Goal: Information Seeking & Learning: Check status

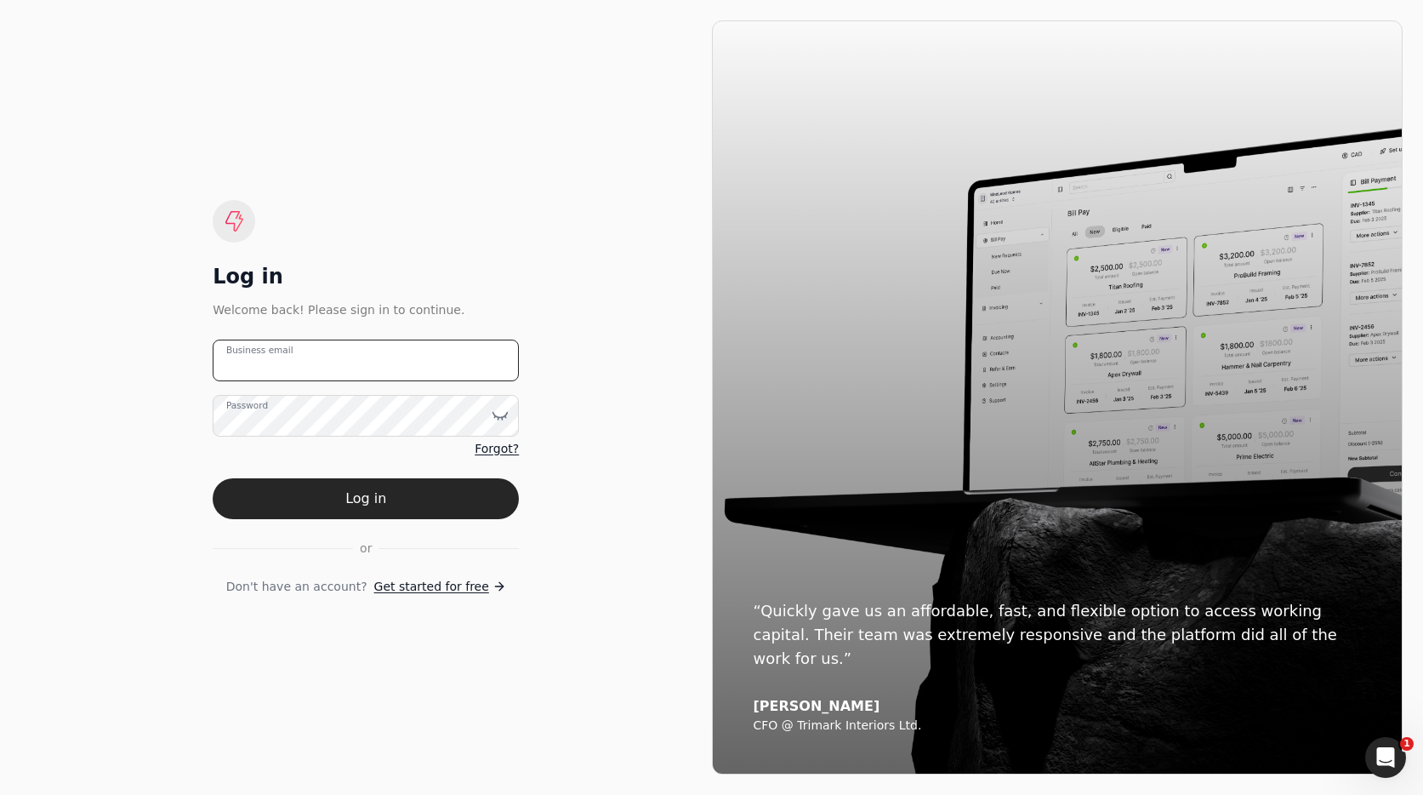
click at [342, 358] on email "Business email" at bounding box center [366, 360] width 306 height 42
type email "[EMAIL_ADDRESS][DOMAIN_NAME]"
click at [473, 486] on button "Log in" at bounding box center [366, 498] width 306 height 41
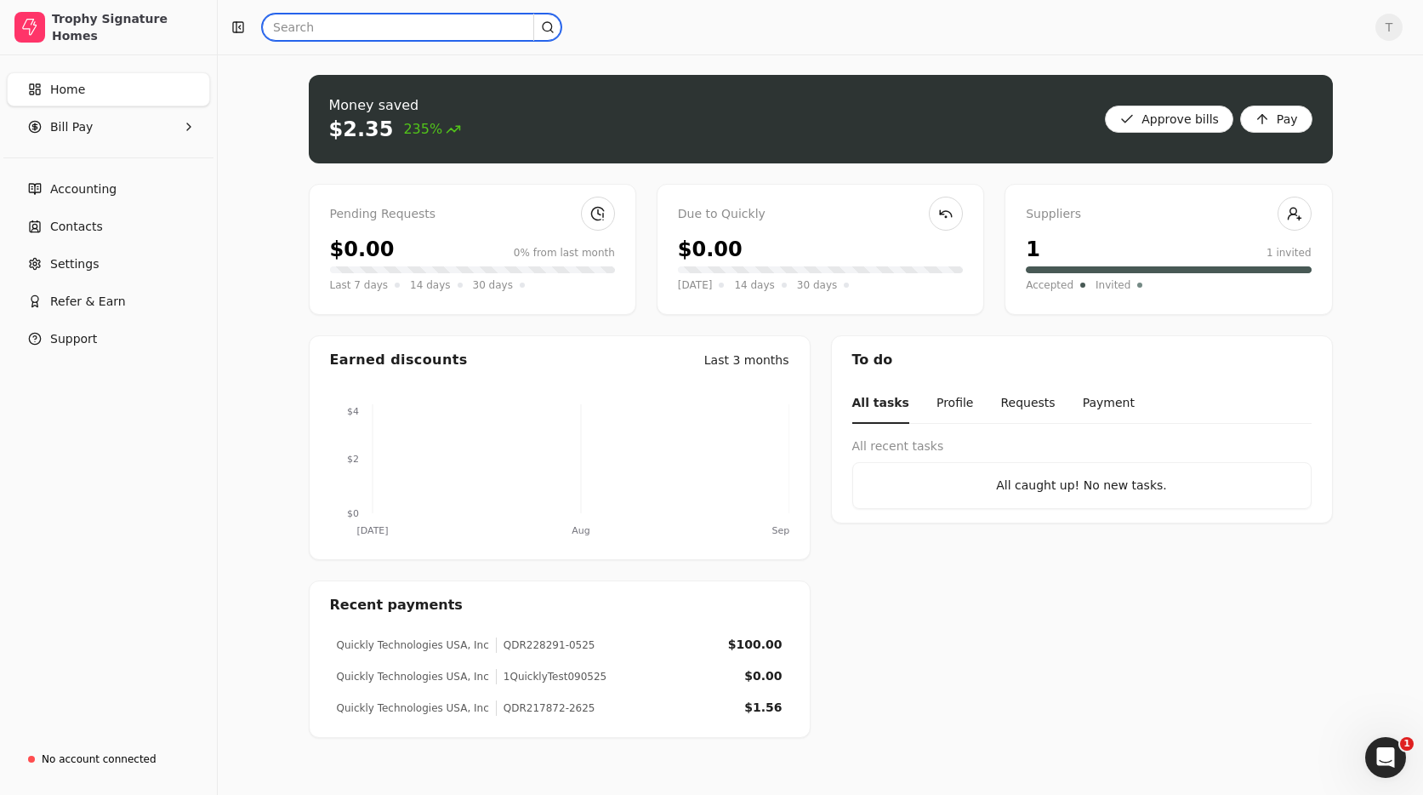
click at [330, 20] on input "text" at bounding box center [411, 27] width 299 height 27
paste input "110071-018099-01"
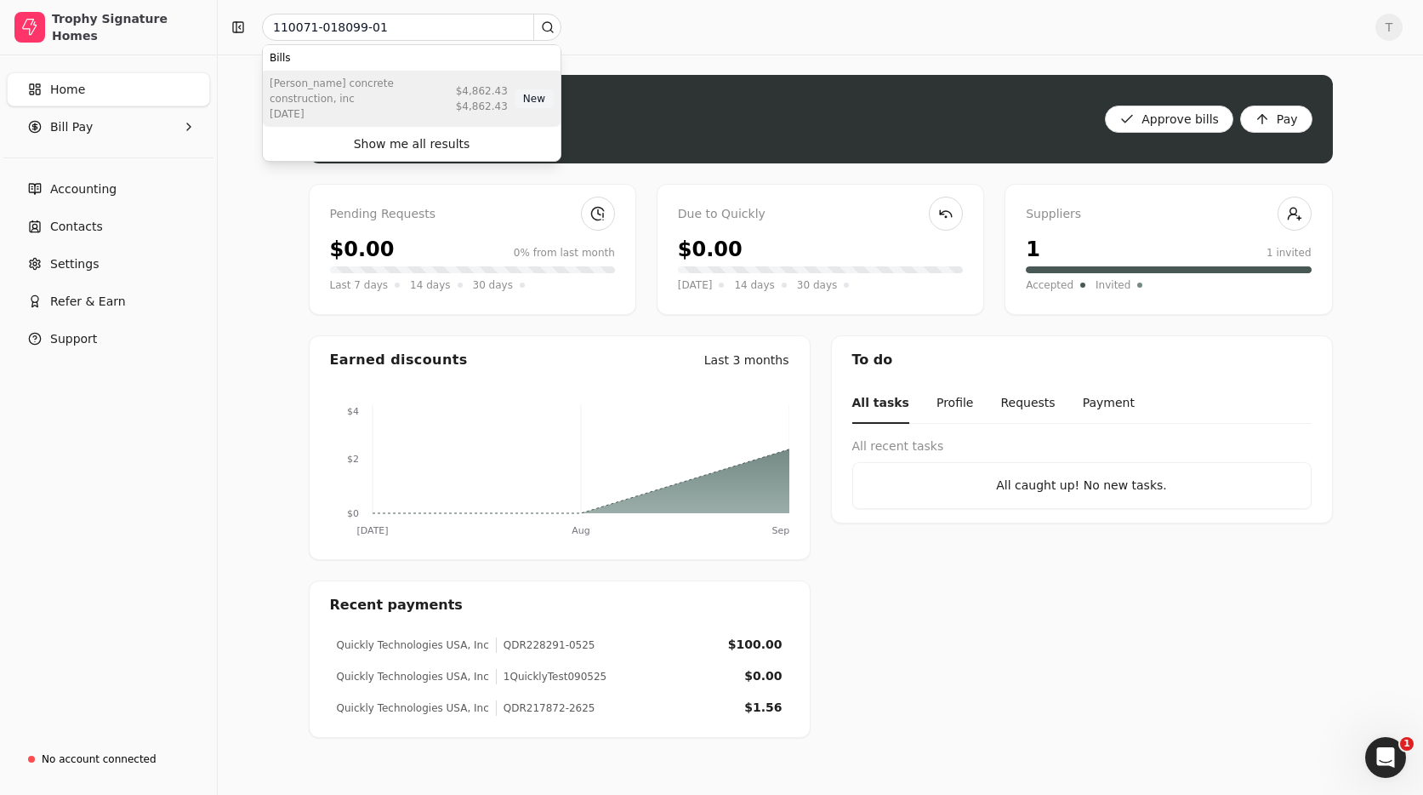
click at [410, 84] on div "[PERSON_NAME] Concrete Construction, Inc" at bounding box center [360, 91] width 180 height 31
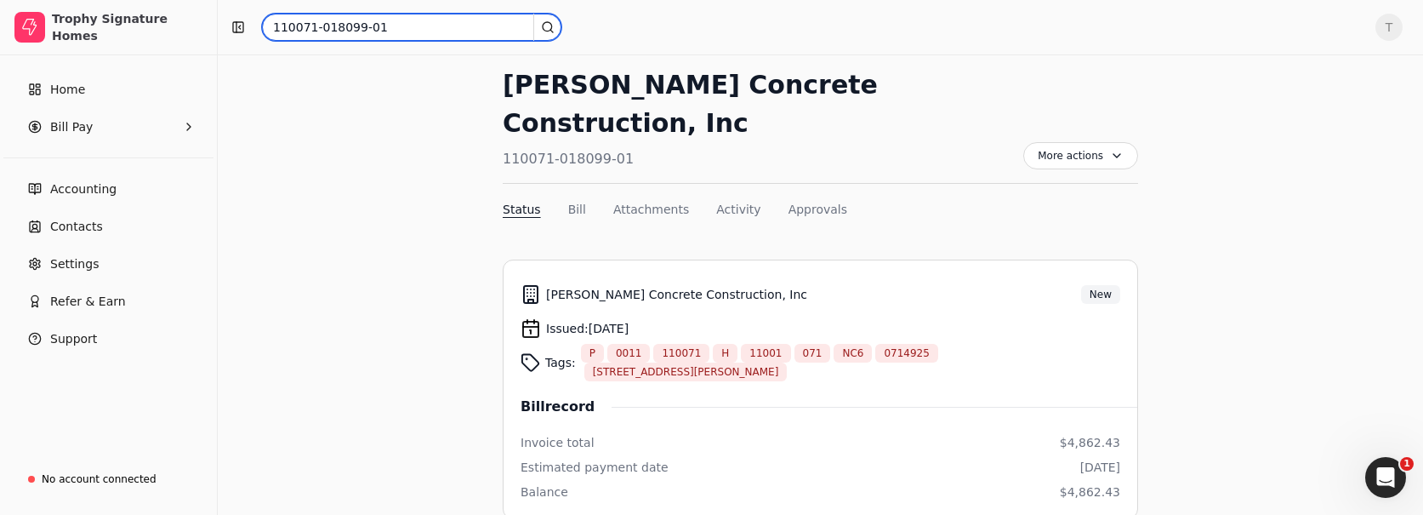
scroll to position [60, 0]
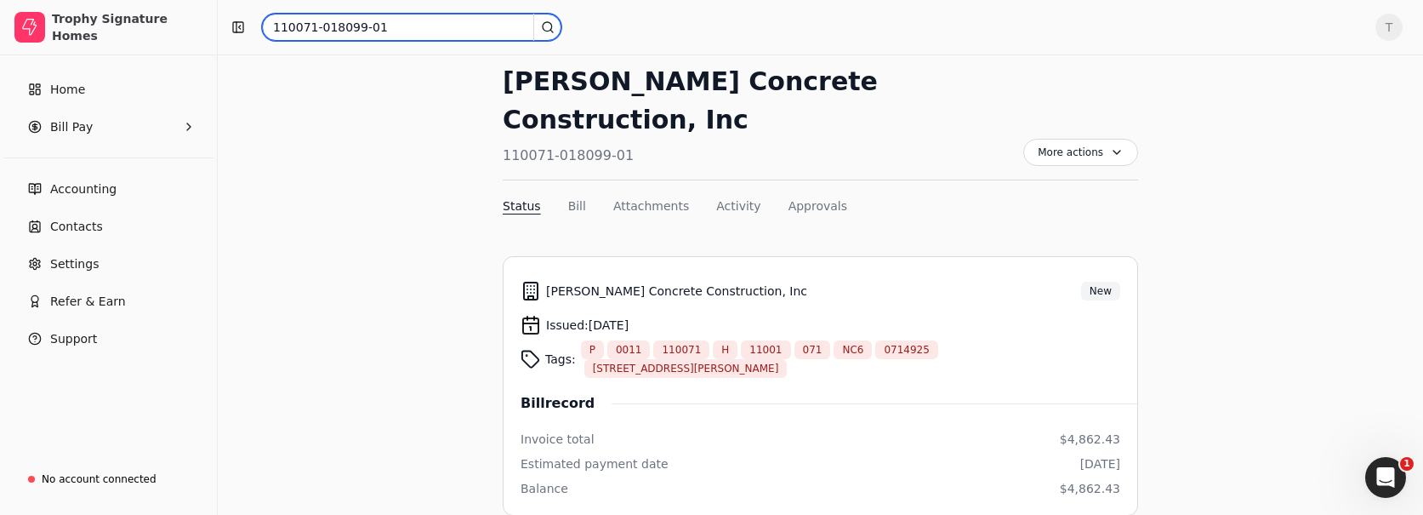
drag, startPoint x: 405, startPoint y: 23, endPoint x: 439, endPoint y: 22, distance: 34.0
click at [405, 23] on input "110071-018099-01" at bounding box center [411, 27] width 299 height 27
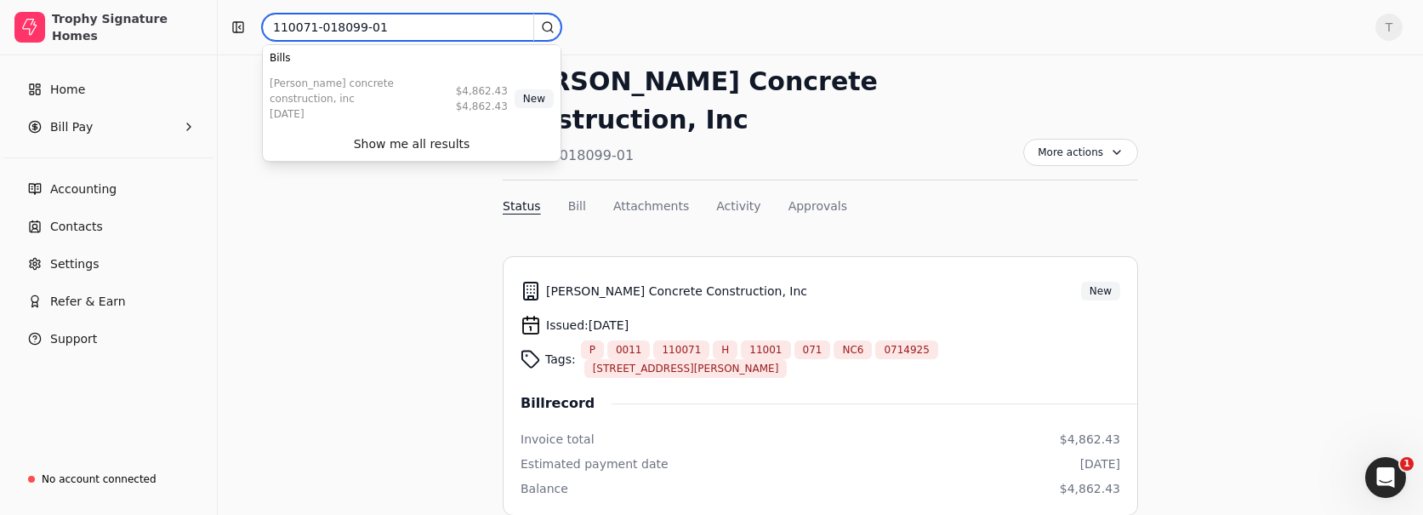
drag, startPoint x: 390, startPoint y: 26, endPoint x: 326, endPoint y: 24, distance: 63.8
click at [390, 26] on input "110071-018099-01" at bounding box center [411, 27] width 299 height 27
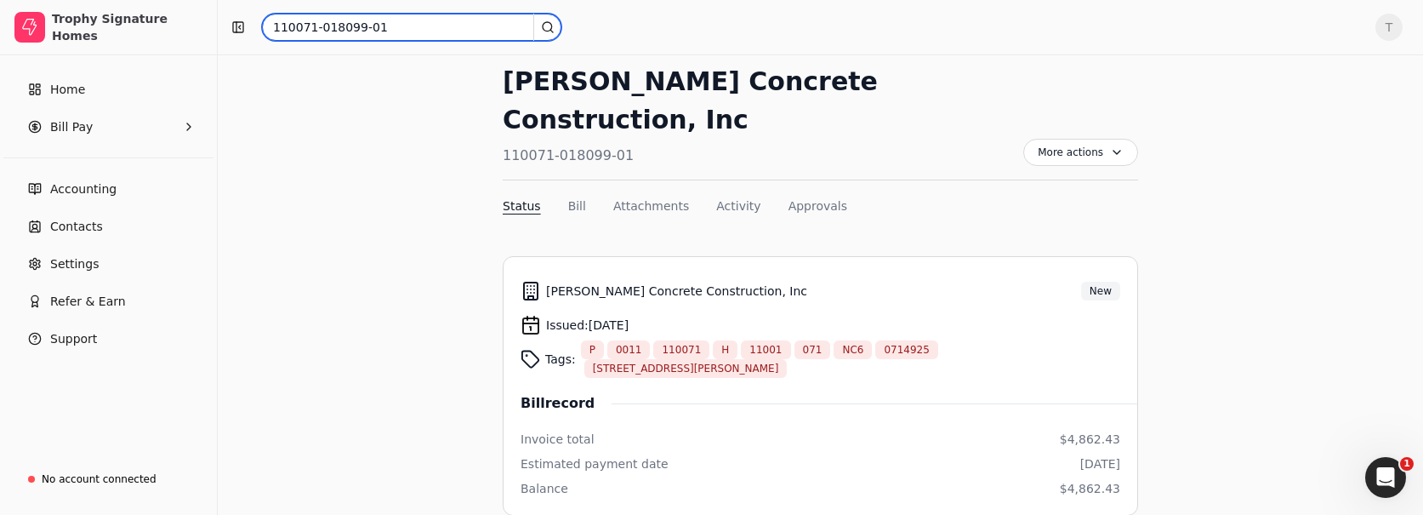
click at [295, 25] on input "110071-018099-01" at bounding box center [411, 27] width 299 height 27
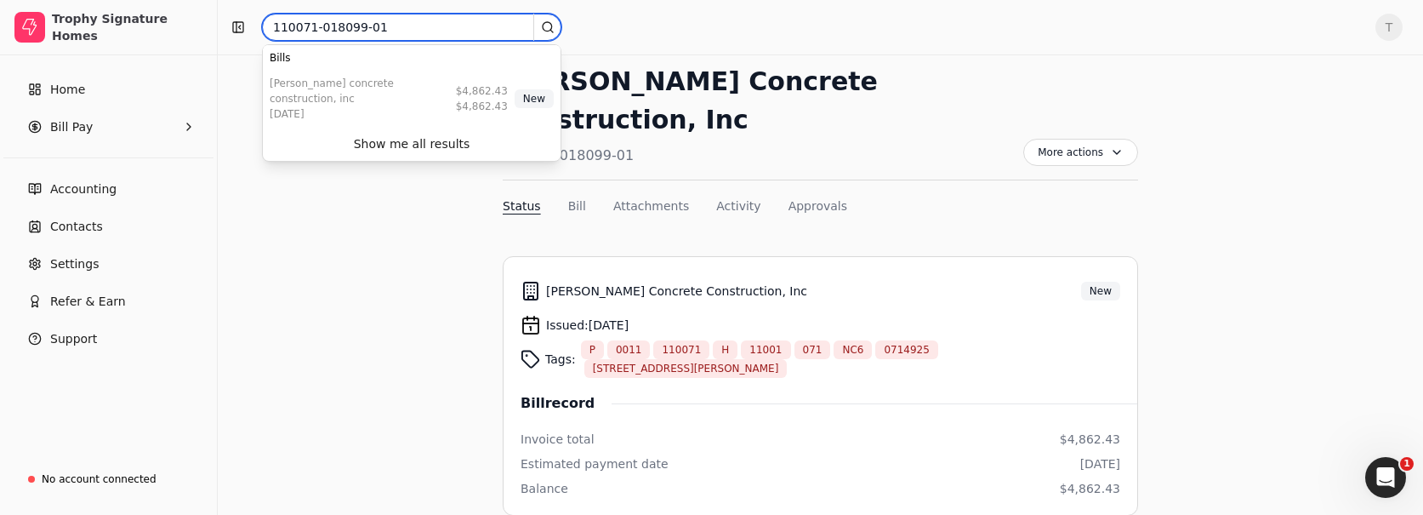
click at [296, 25] on input "110071-018099-01" at bounding box center [411, 27] width 299 height 27
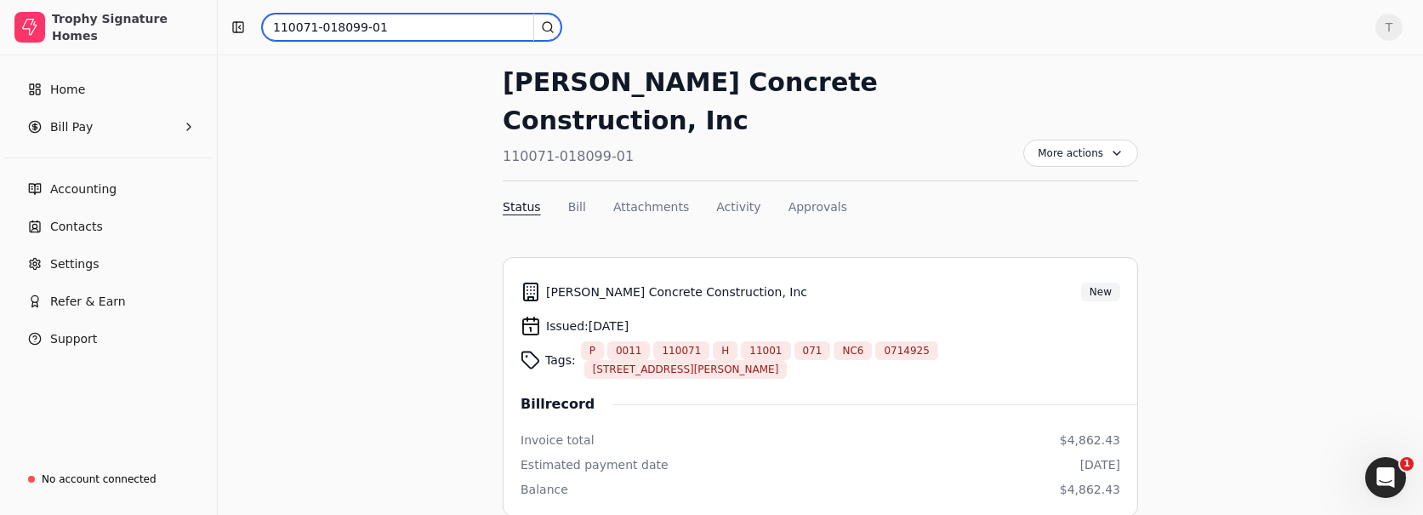
click at [397, 25] on input "110071-018099-01" at bounding box center [411, 27] width 299 height 27
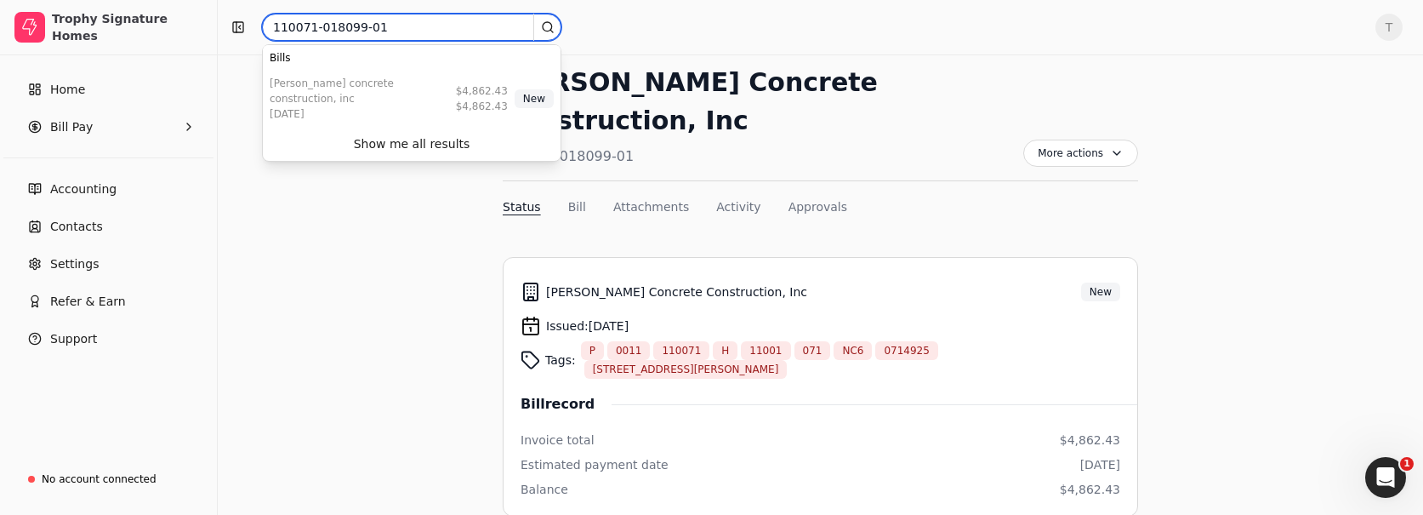
click at [397, 25] on input "110071-018099-01" at bounding box center [411, 27] width 299 height 27
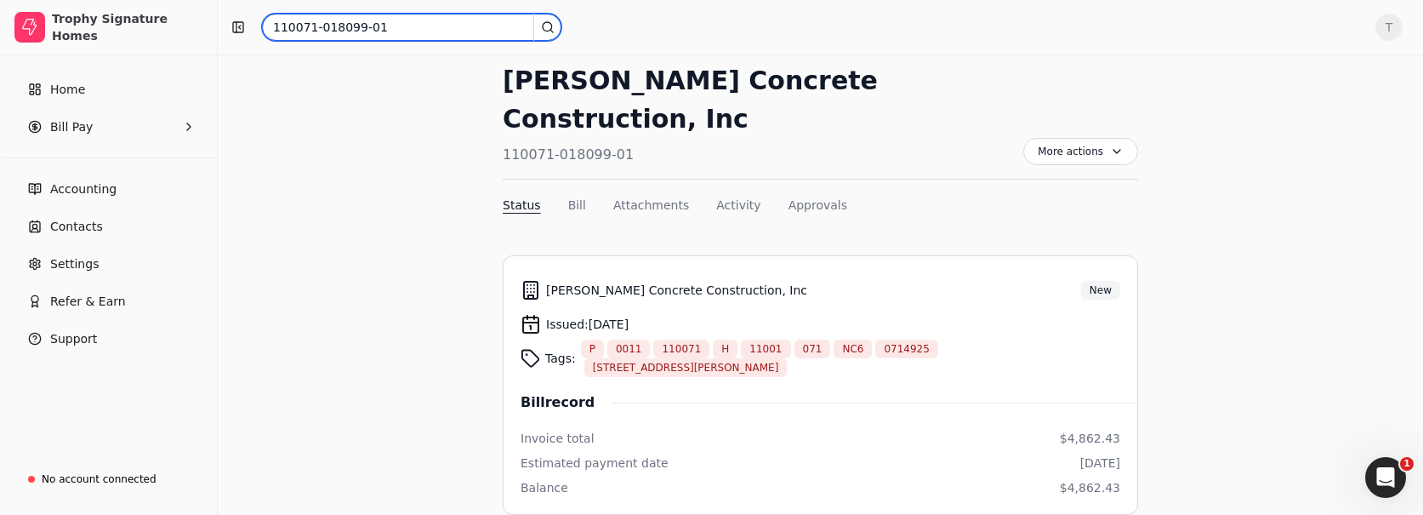
drag, startPoint x: 397, startPoint y: 25, endPoint x: 305, endPoint y: 27, distance: 92.8
click at [305, 27] on input "110071-018099-01" at bounding box center [411, 27] width 299 height 27
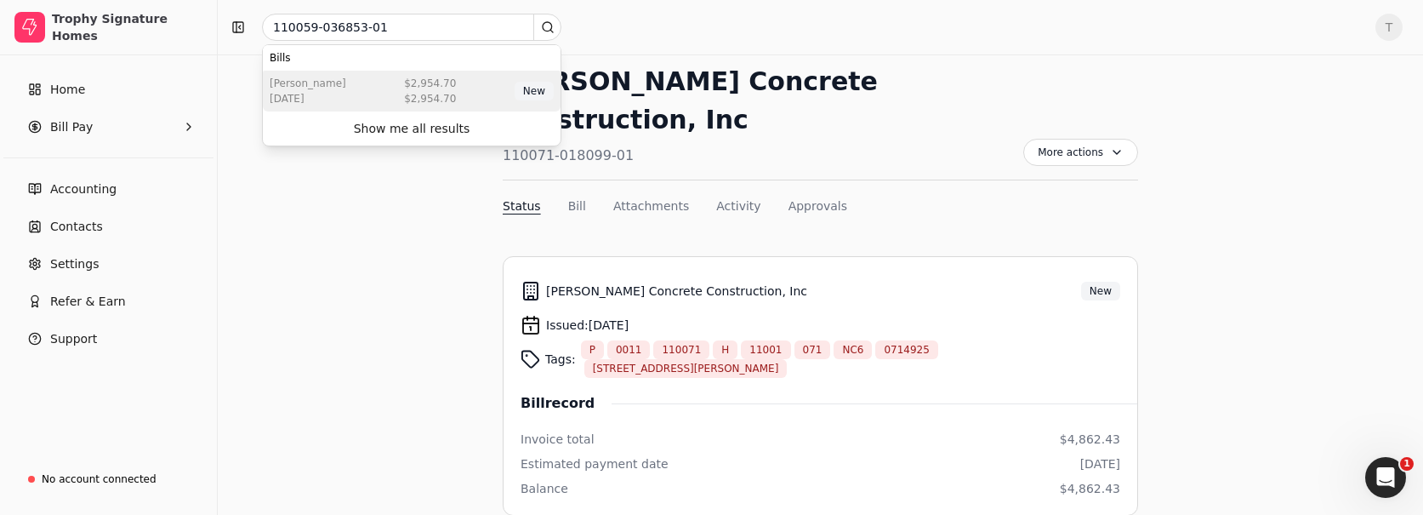
click at [422, 82] on div "$2,954.70" at bounding box center [430, 83] width 52 height 15
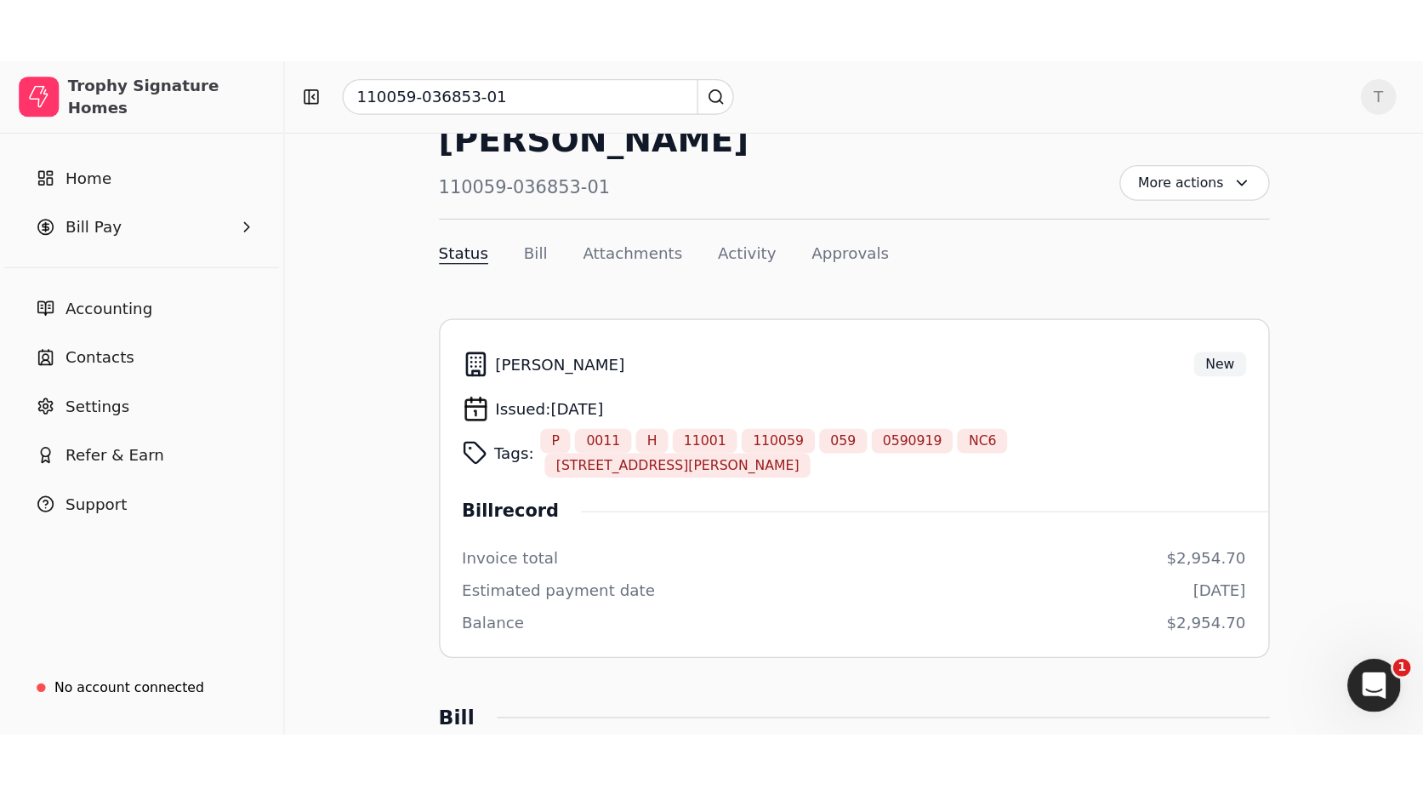
scroll to position [53, 0]
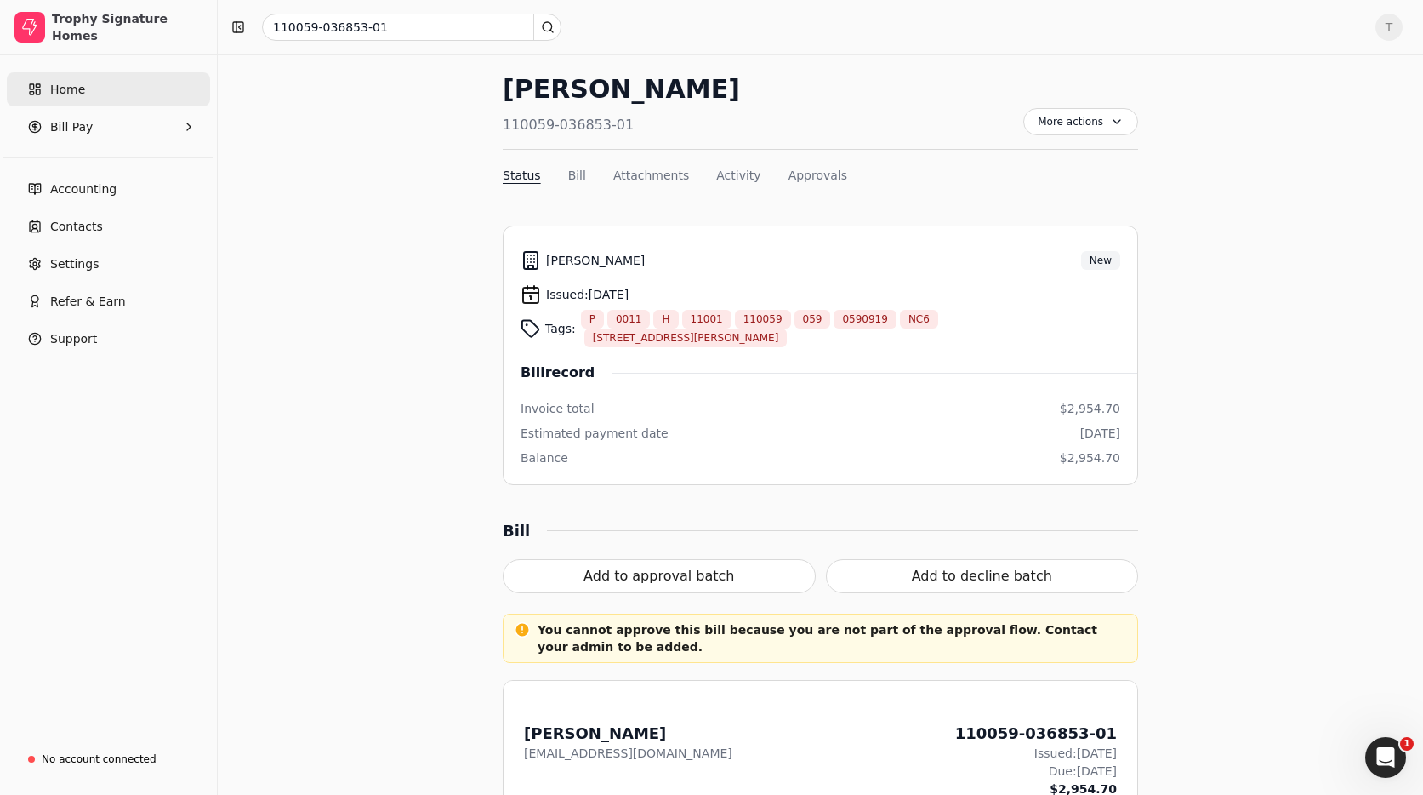
click at [98, 93] on link "Home" at bounding box center [108, 89] width 203 height 34
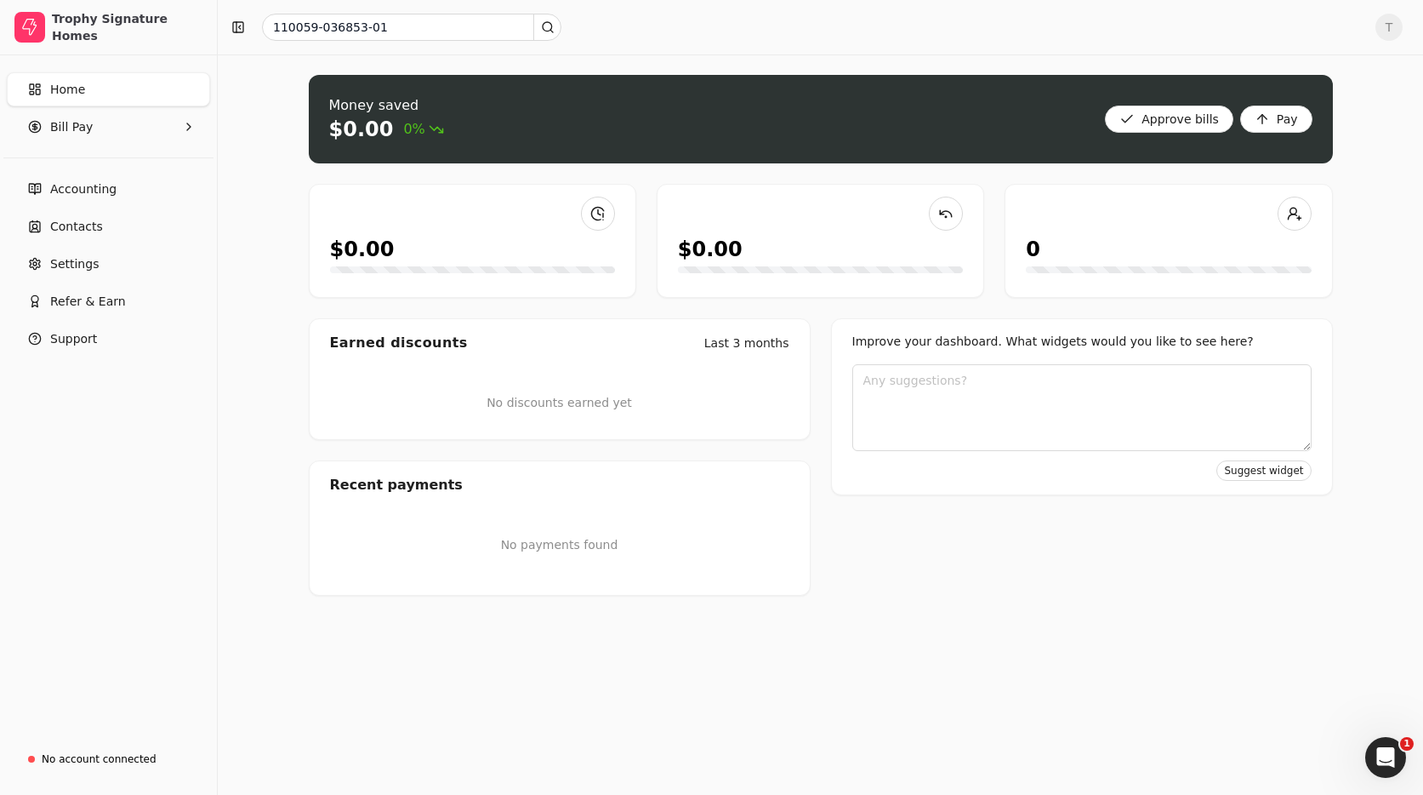
drag, startPoint x: 98, startPoint y: 124, endPoint x: 147, endPoint y: 103, distance: 53.7
click at [99, 123] on Pay "Bill Pay" at bounding box center [108, 127] width 203 height 34
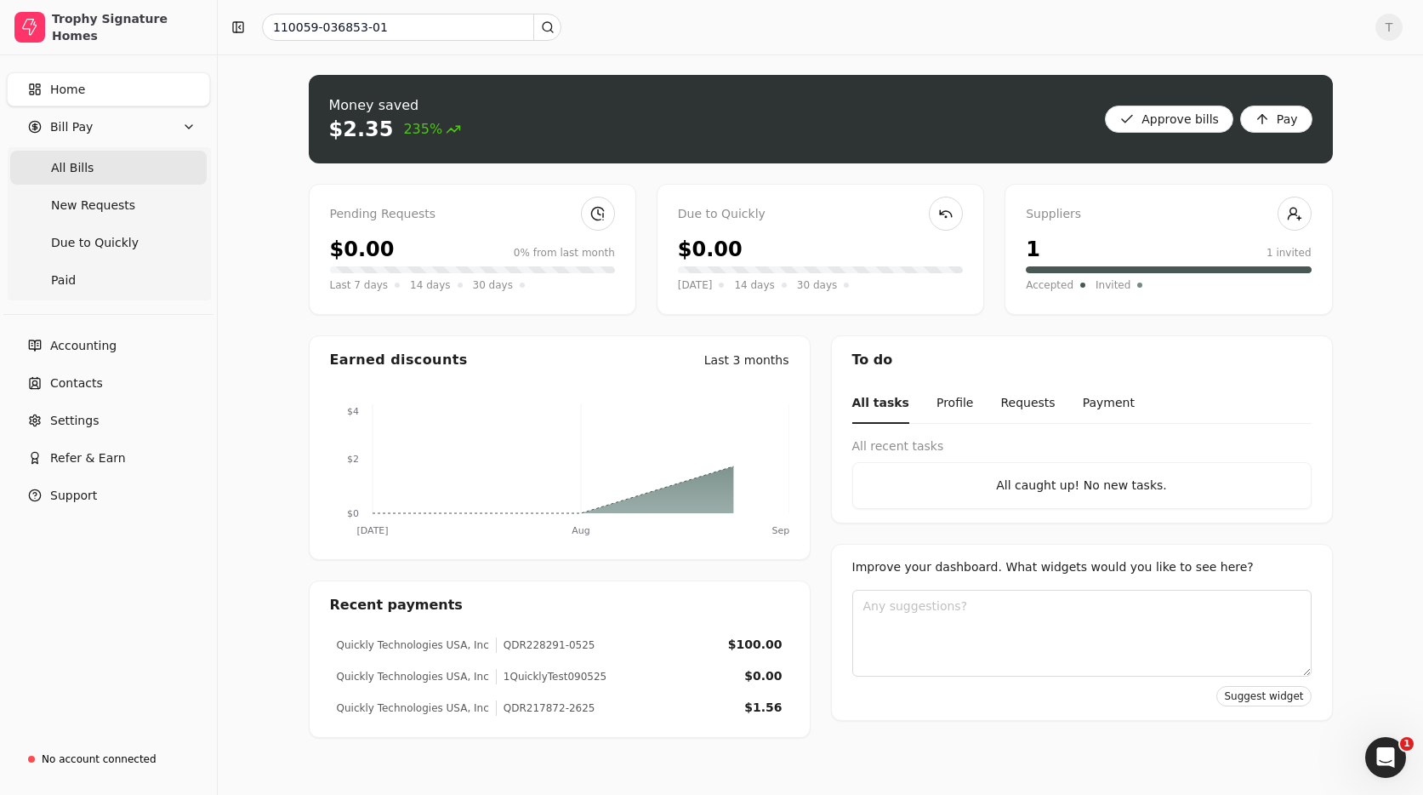
click at [88, 169] on span "All Bills" at bounding box center [72, 168] width 43 height 18
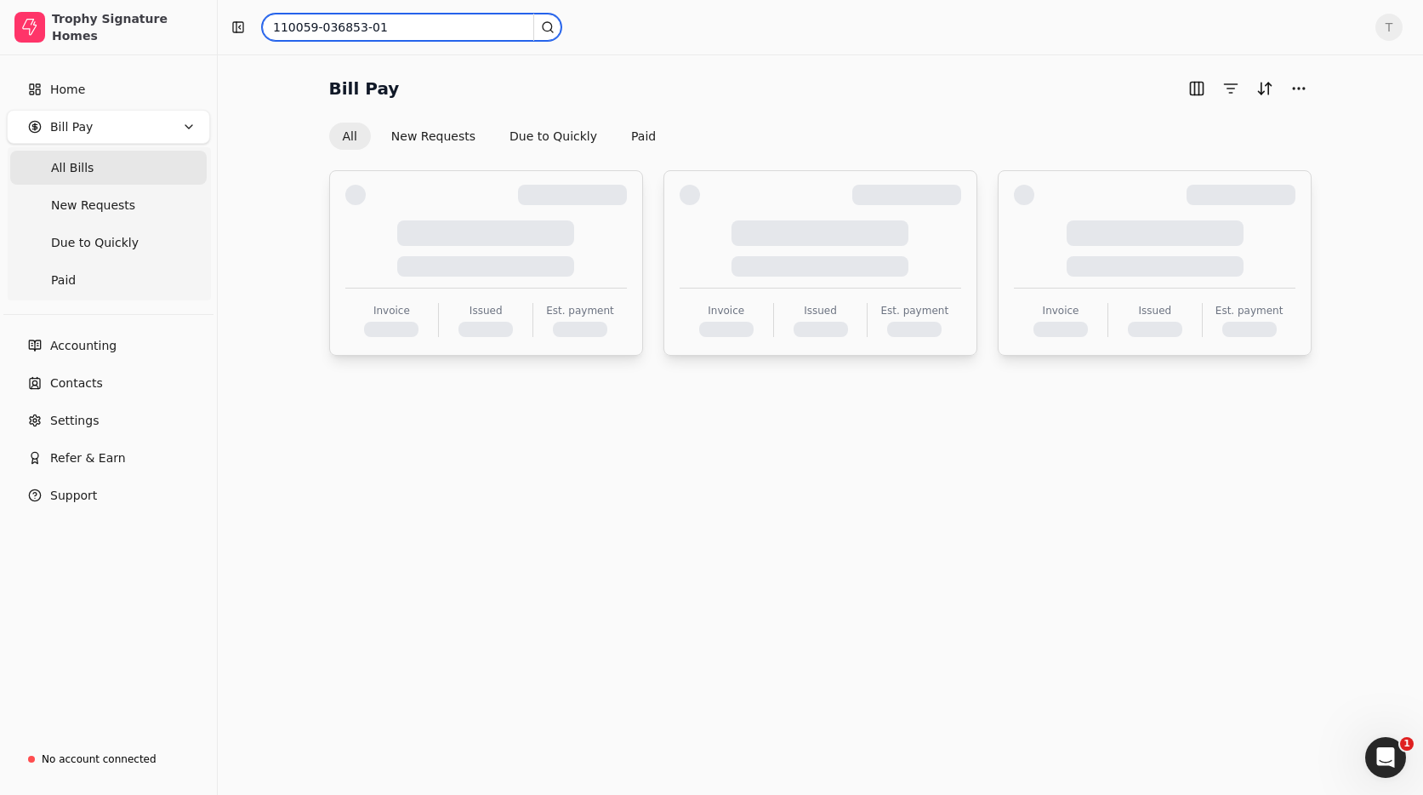
drag, startPoint x: 433, startPoint y: 35, endPoint x: -24, endPoint y: 9, distance: 457.6
click at [0, 9] on html "Trophy Signature Homes Home Bill Pay All Bills New Requests Due to Quickly Paid…" at bounding box center [711, 397] width 1423 height 795
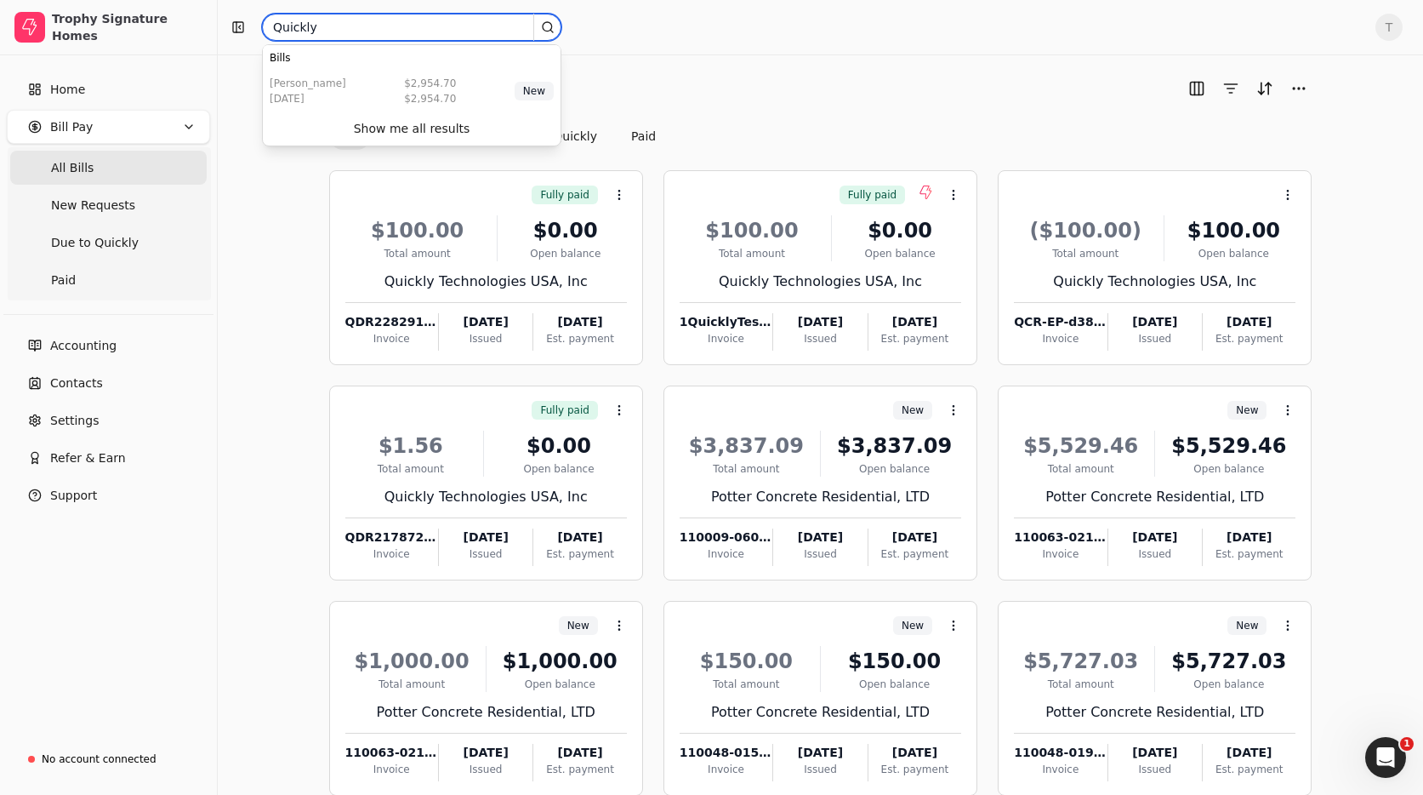
type input "Quickly"
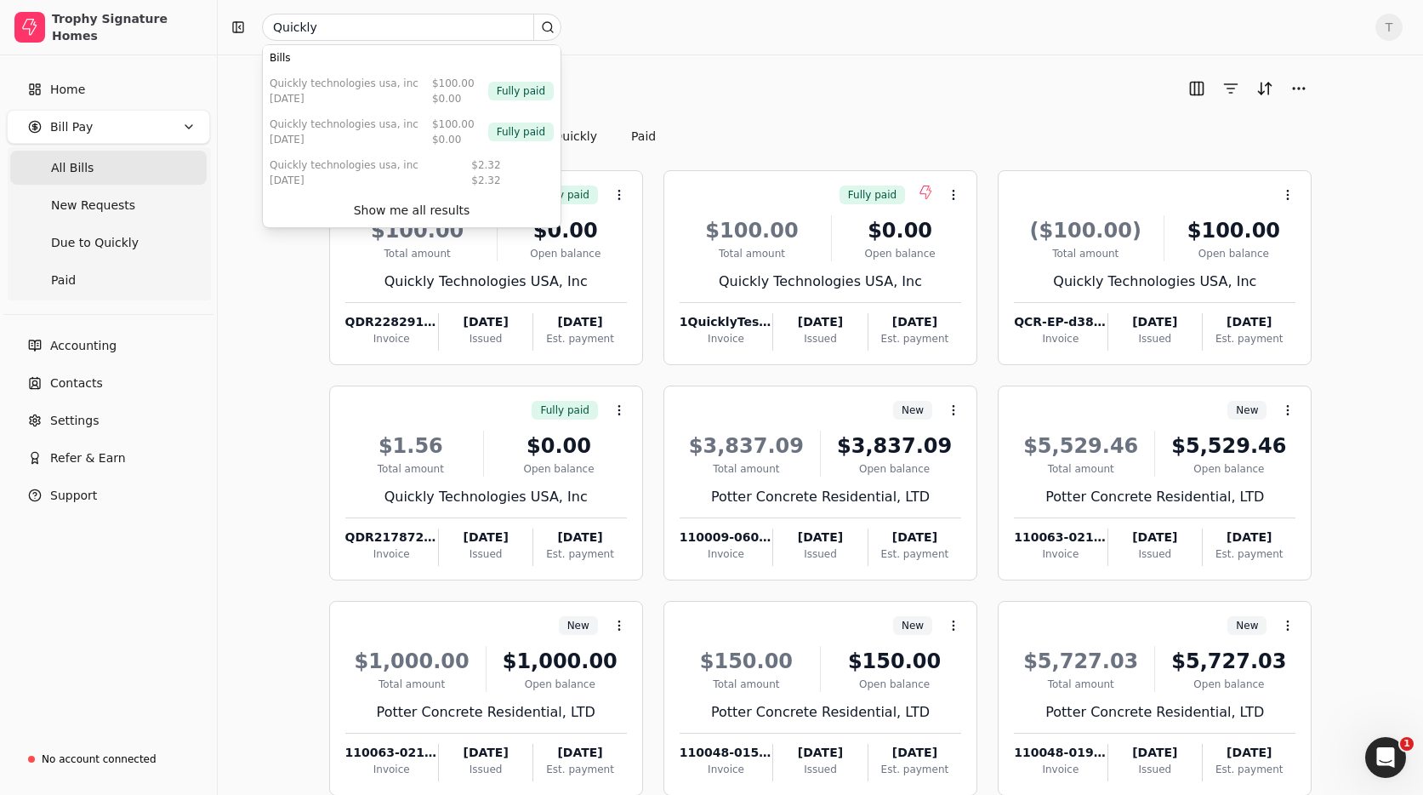
click at [797, 132] on div "All New Requests Due to Quickly Paid" at bounding box center [820, 136] width 983 height 27
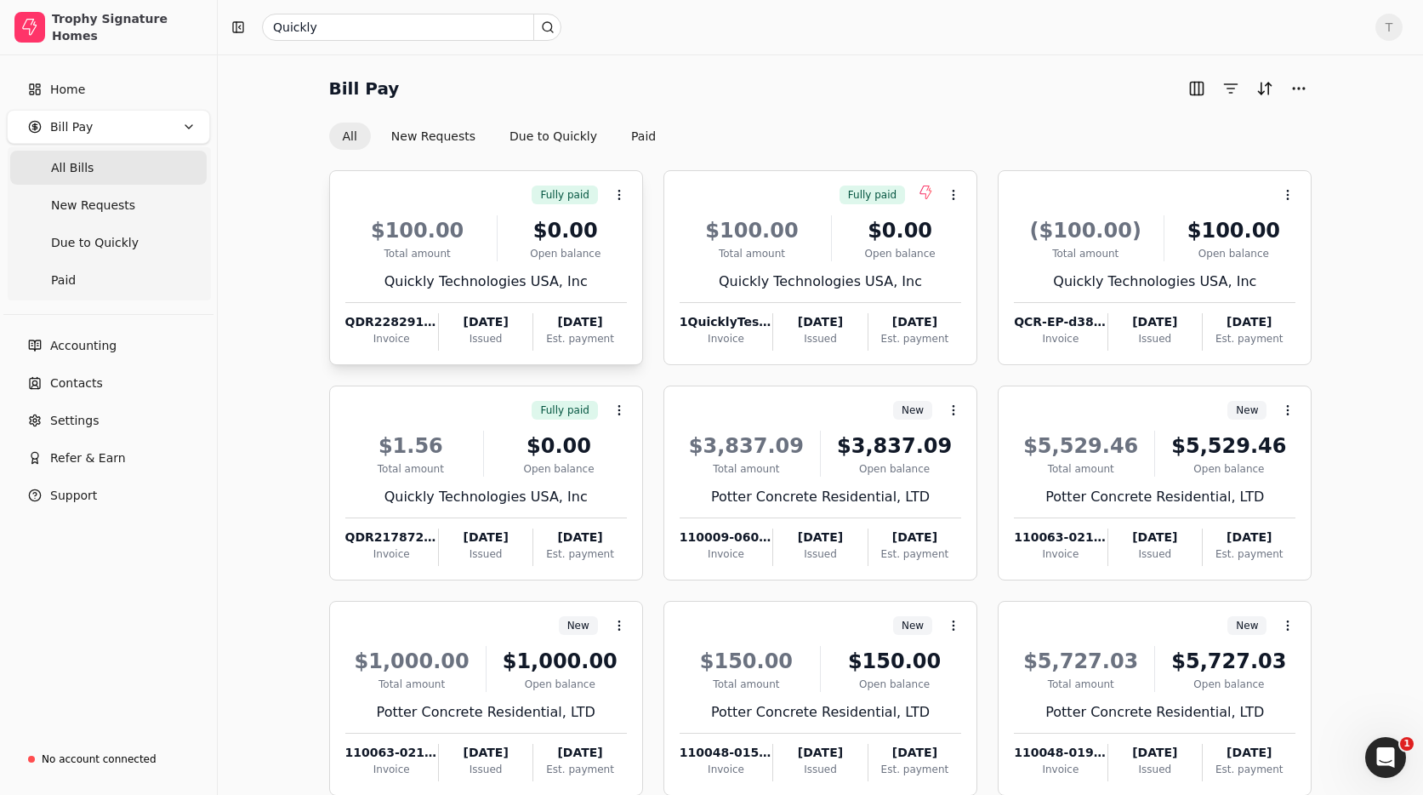
click at [533, 228] on div "$0.00" at bounding box center [565, 230] width 123 height 31
click at [410, 227] on div "$100.00" at bounding box center [417, 230] width 145 height 31
click at [960, 195] on icon at bounding box center [954, 195] width 14 height 14
drag, startPoint x: 946, startPoint y: 236, endPoint x: 761, endPoint y: 294, distance: 194.3
click at [946, 236] on icon at bounding box center [951, 238] width 14 height 14
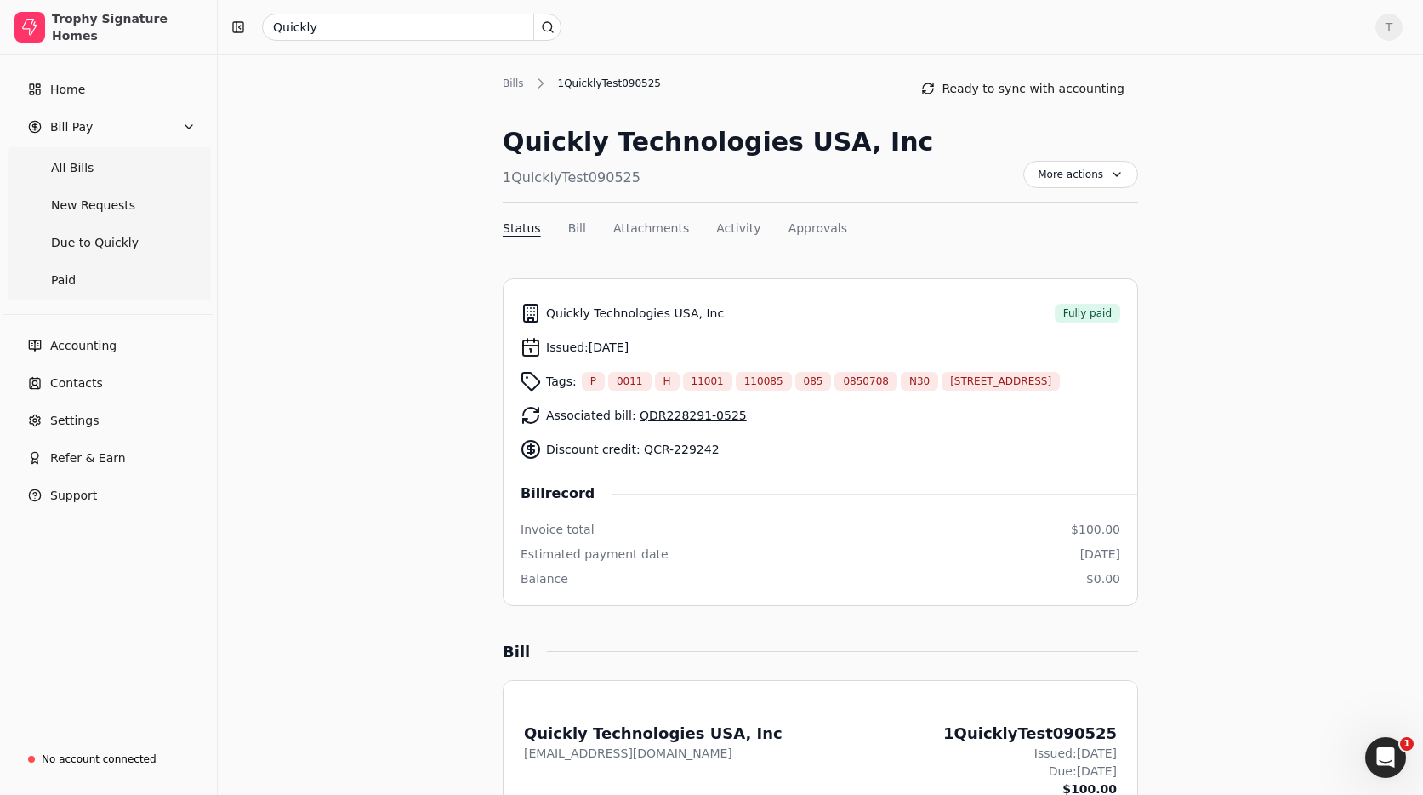
click at [505, 178] on div "1QuicklyTest090525" at bounding box center [718, 178] width 430 height 20
drag, startPoint x: 505, startPoint y: 177, endPoint x: 672, endPoint y: 178, distance: 166.7
click at [672, 178] on div "1QuicklyTest090525" at bounding box center [718, 178] width 430 height 20
copy div "1QuicklyTest090525"
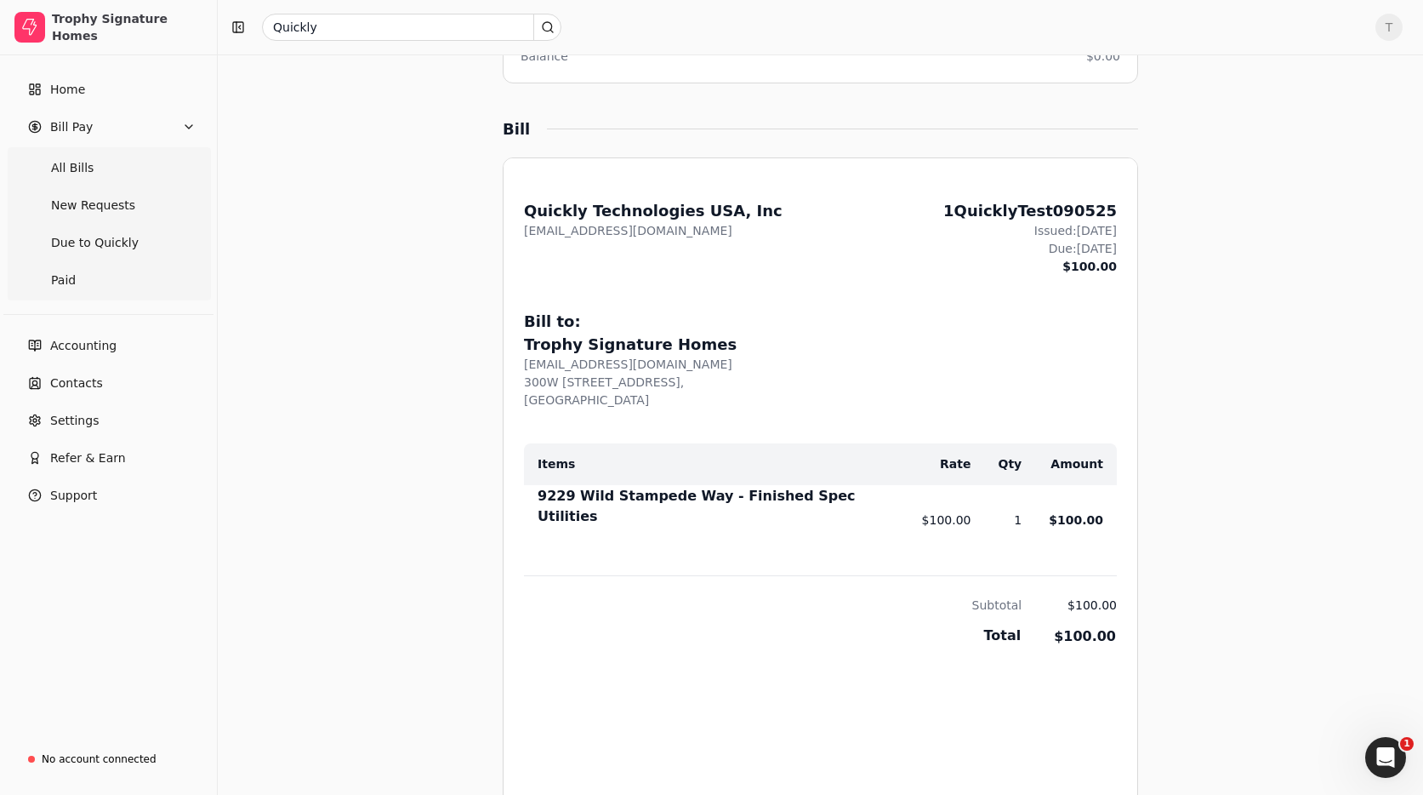
scroll to position [472, 0]
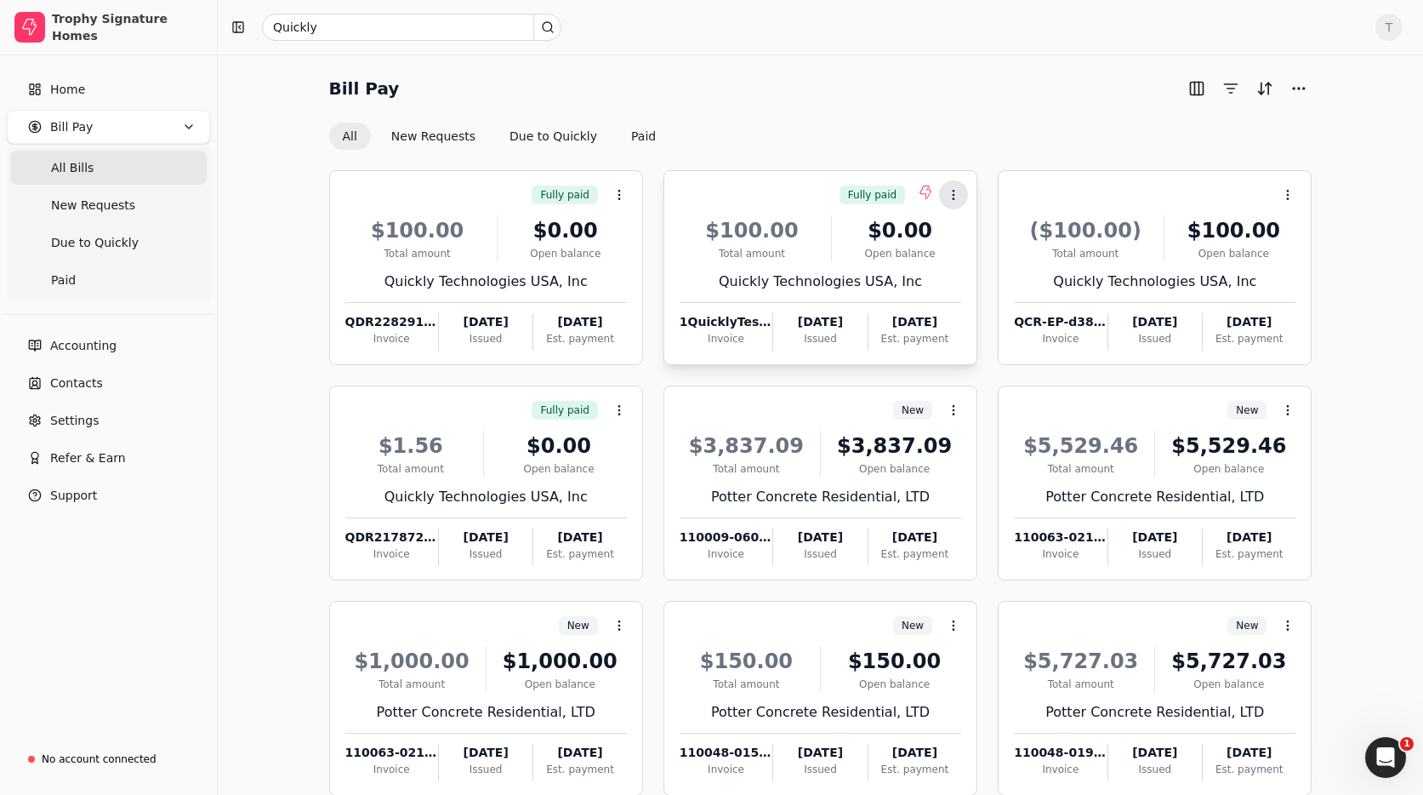
click at [963, 198] on button "Context Menu Button" at bounding box center [953, 194] width 29 height 29
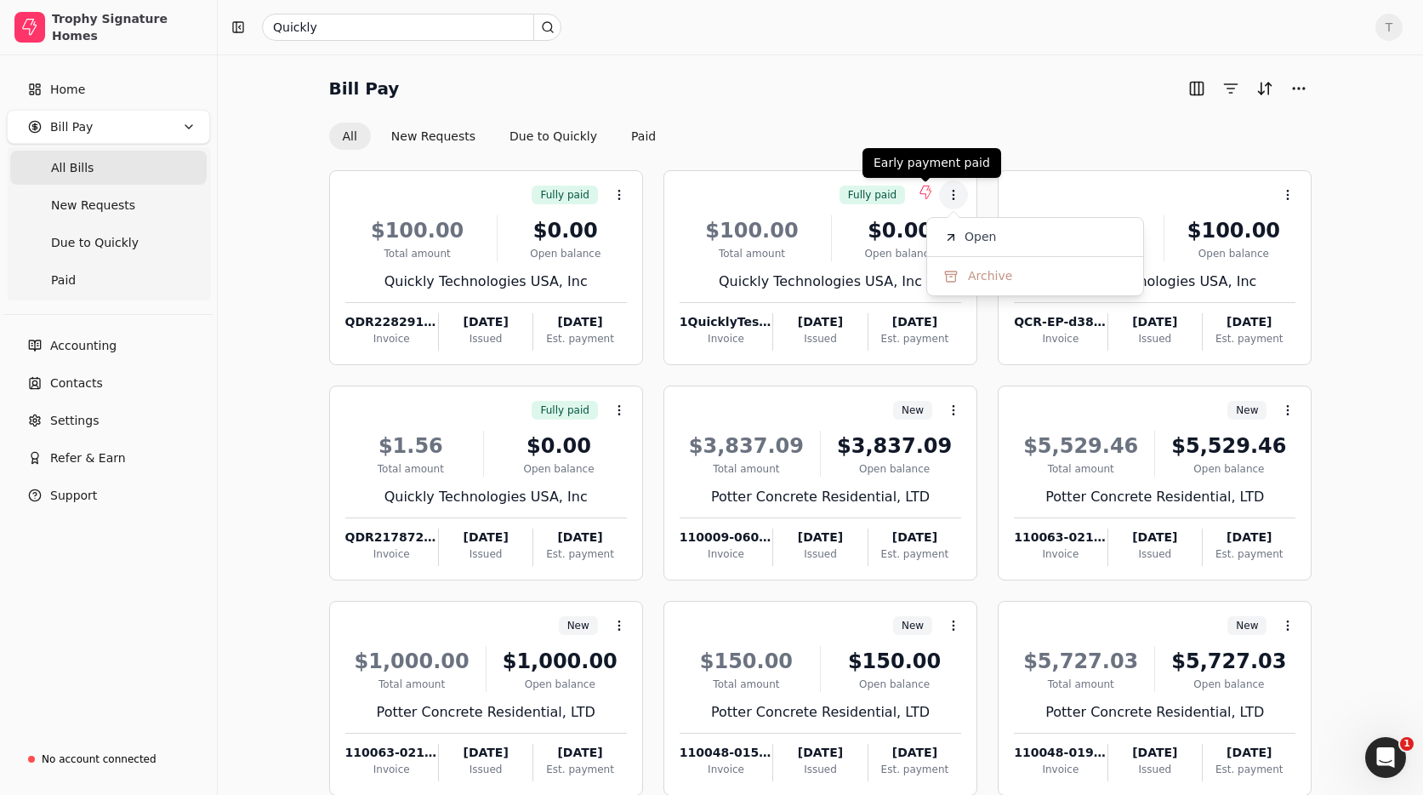
click at [869, 141] on div "All New Requests Due to Quickly Paid" at bounding box center [820, 136] width 983 height 27
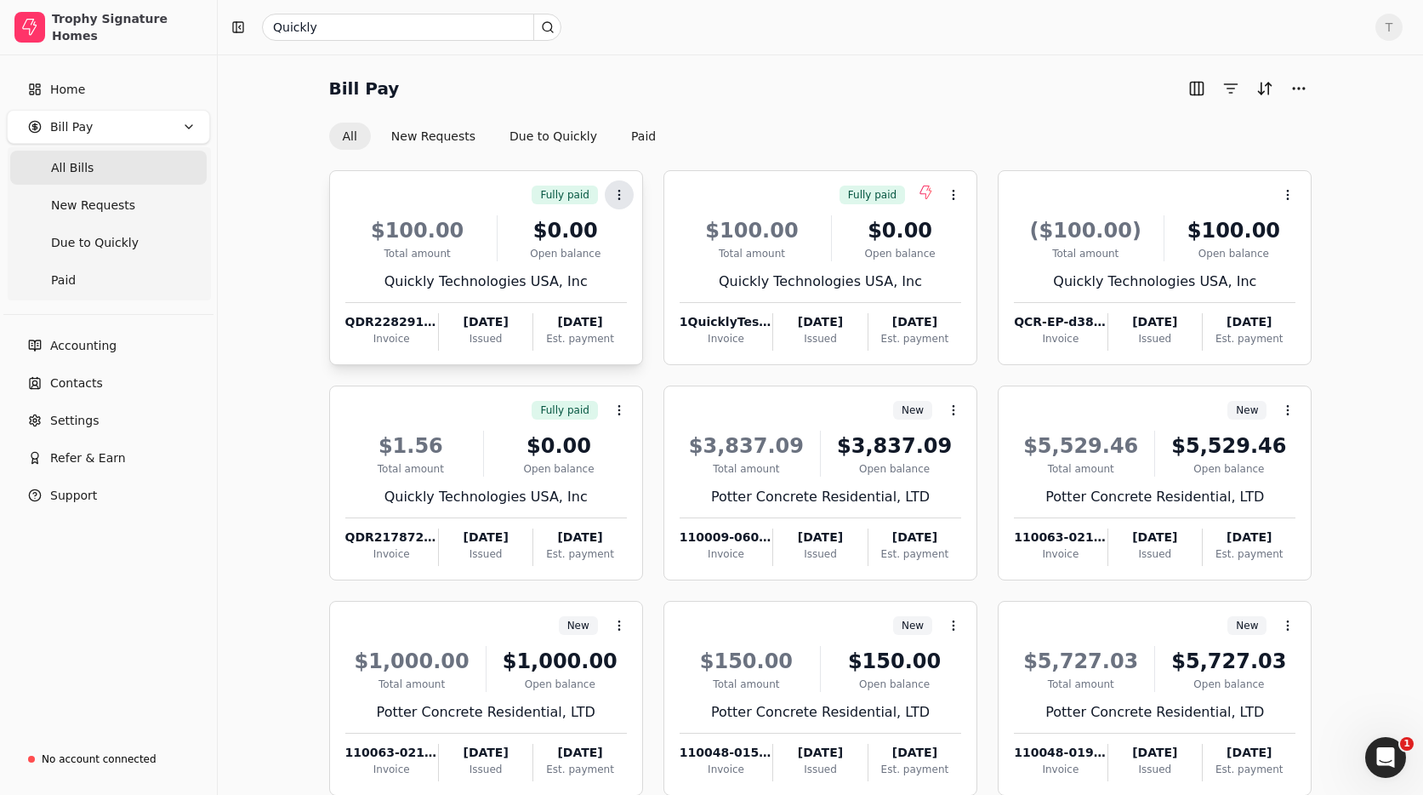
click at [617, 198] on icon at bounding box center [620, 195] width 14 height 14
click at [653, 234] on span "Open" at bounding box center [645, 237] width 31 height 18
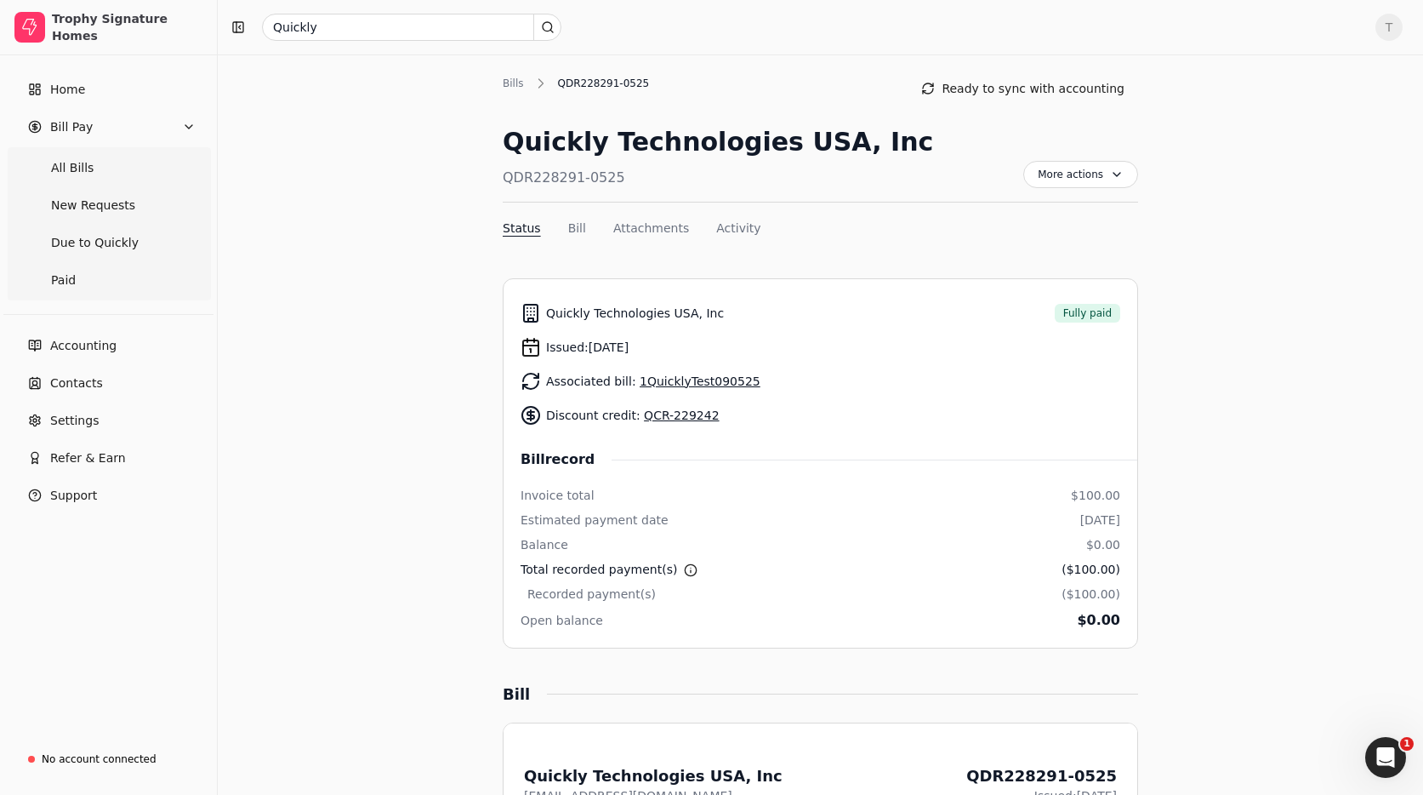
click at [857, 387] on div "Associated bill: 1QuicklyTest090525" at bounding box center [821, 381] width 600 height 34
drag, startPoint x: 501, startPoint y: 176, endPoint x: 618, endPoint y: 177, distance: 117.4
copy div "QDR228291-0525"
click at [651, 177] on div "QDR228291-0525" at bounding box center [718, 178] width 430 height 20
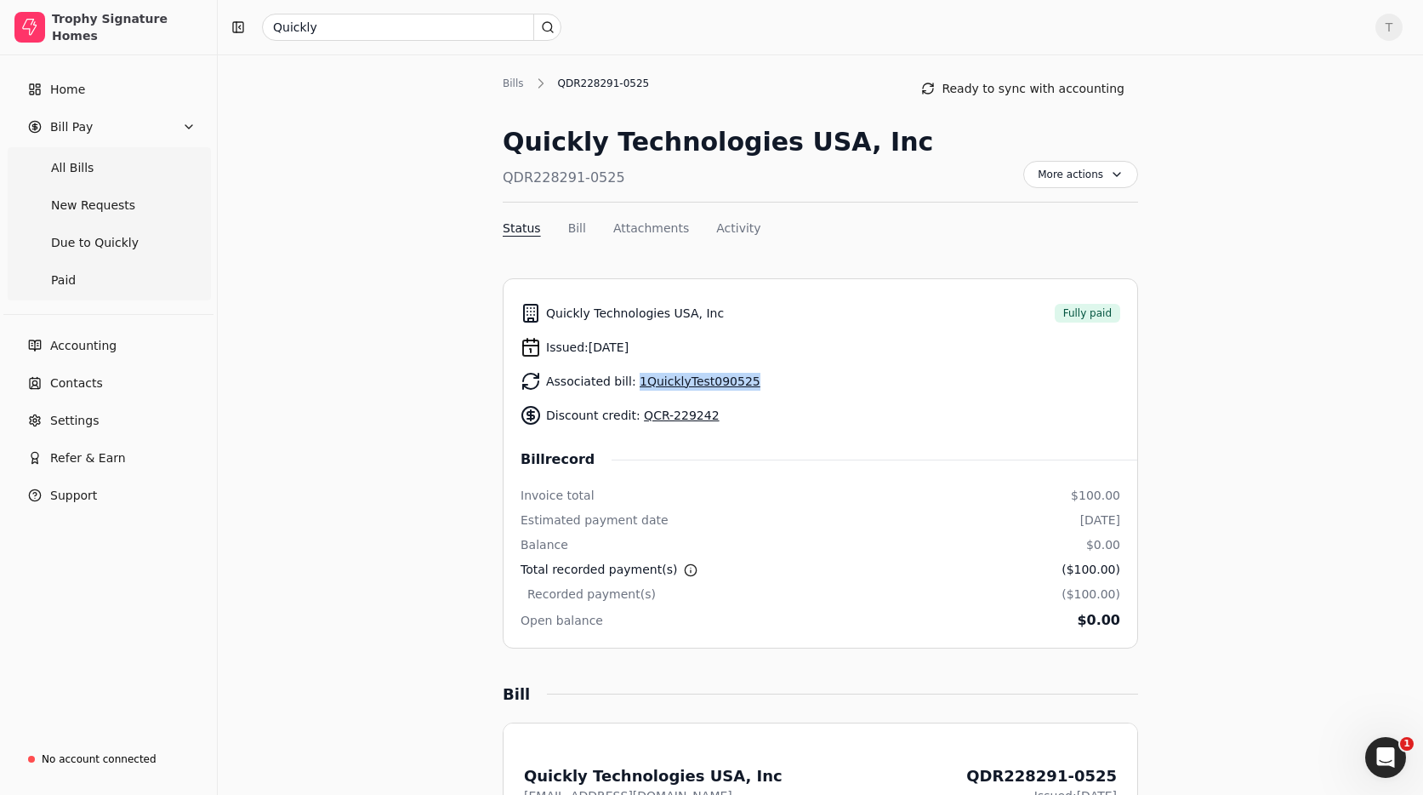
drag, startPoint x: 757, startPoint y: 385, endPoint x: 694, endPoint y: 385, distance: 63.0
click at [637, 385] on div "Associated bill: 1QuicklyTest090525" at bounding box center [821, 381] width 600 height 34
copy link "1QuicklyTest090525"
